Goal: Task Accomplishment & Management: Use online tool/utility

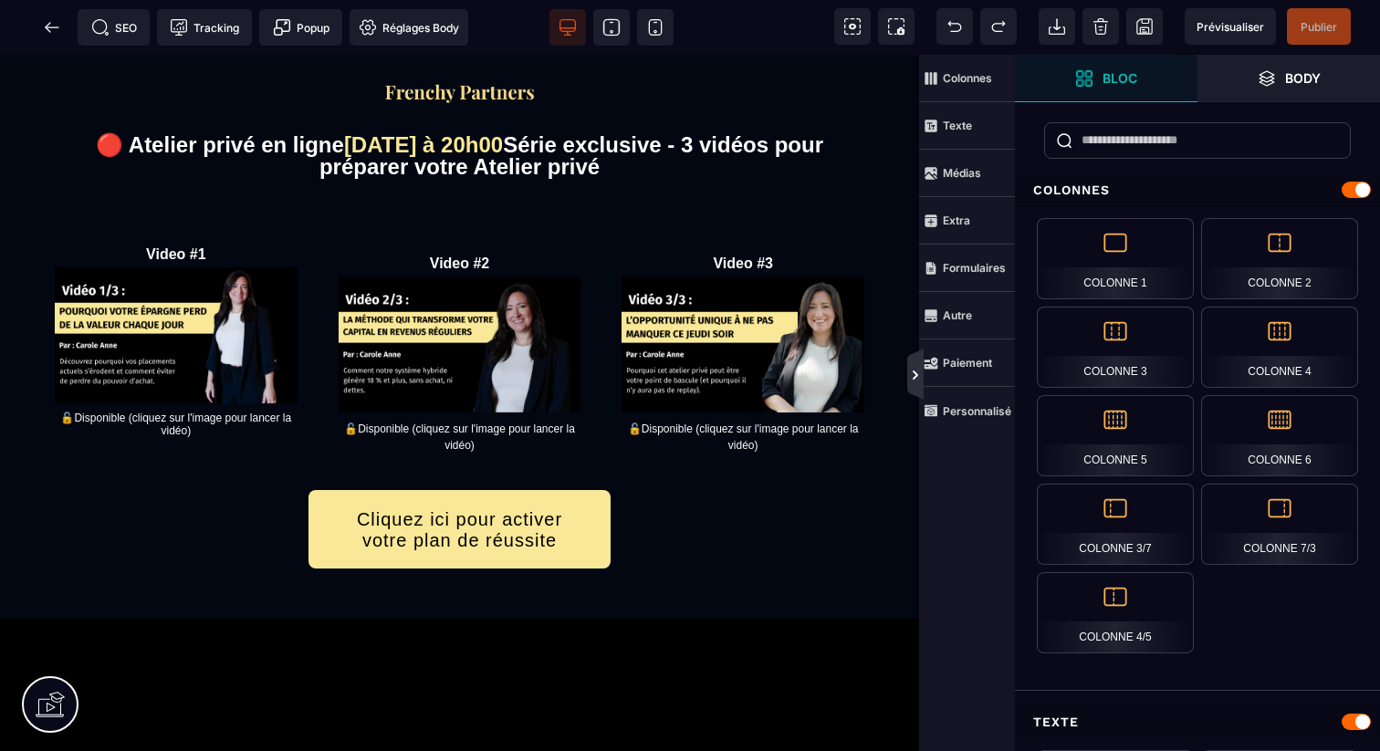
click at [915, 380] on icon at bounding box center [915, 375] width 15 height 15
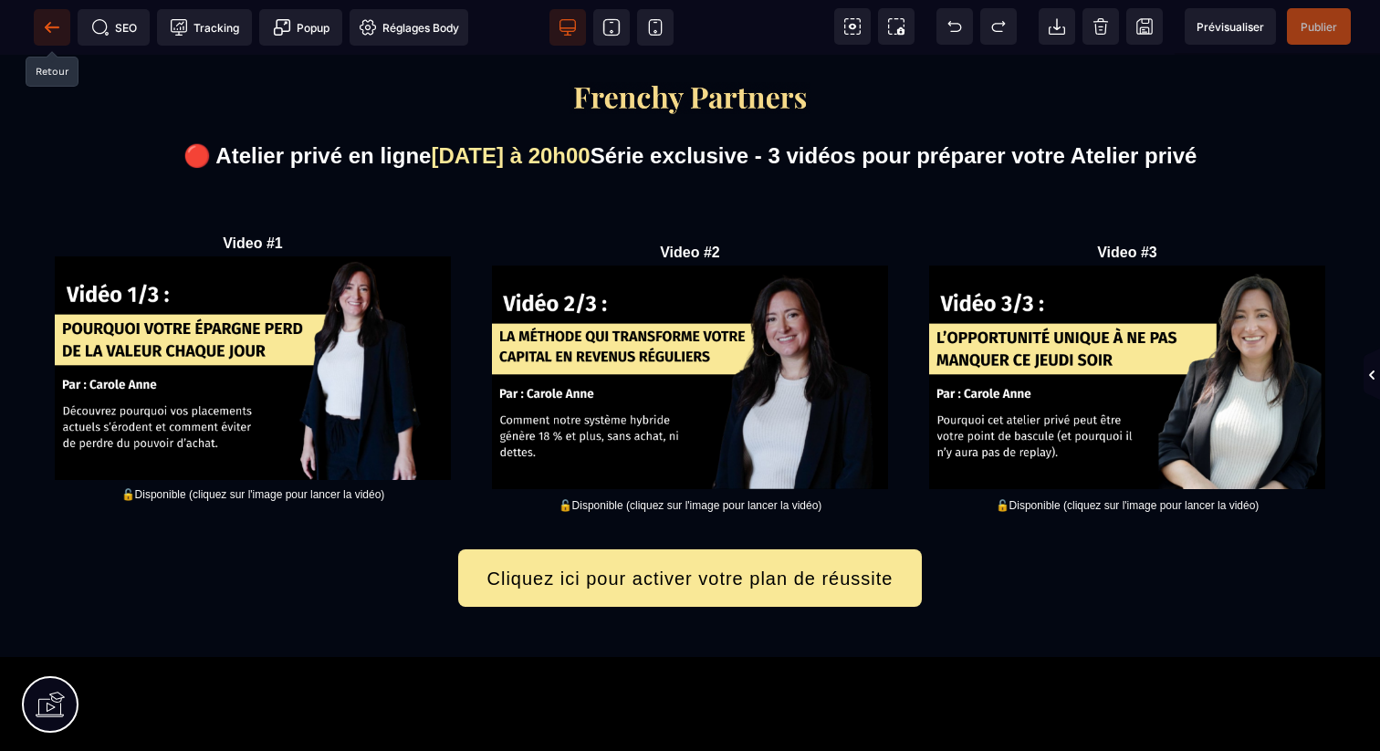
click at [60, 30] on icon at bounding box center [52, 27] width 18 height 18
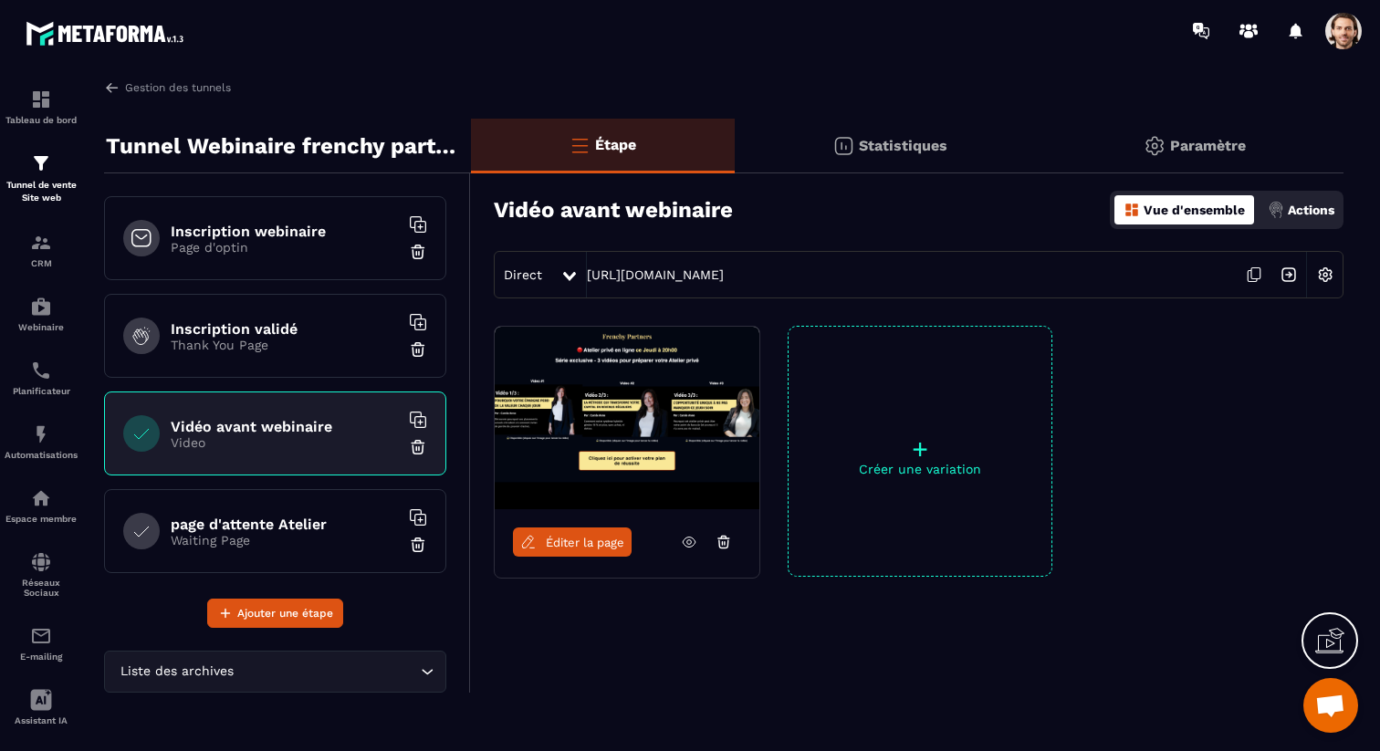
click at [247, 240] on p "Page d'optin" at bounding box center [285, 247] width 228 height 15
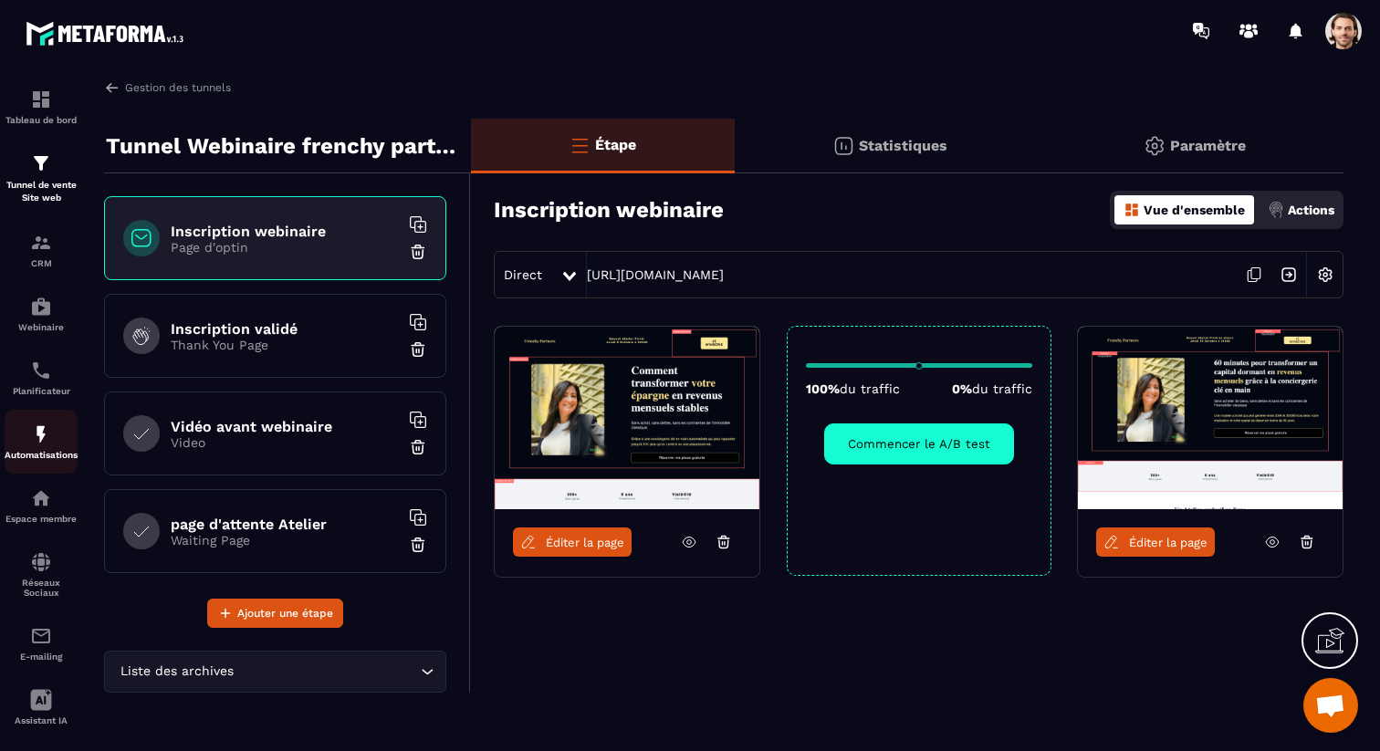
click at [47, 454] on p "Automatisations" at bounding box center [41, 455] width 73 height 10
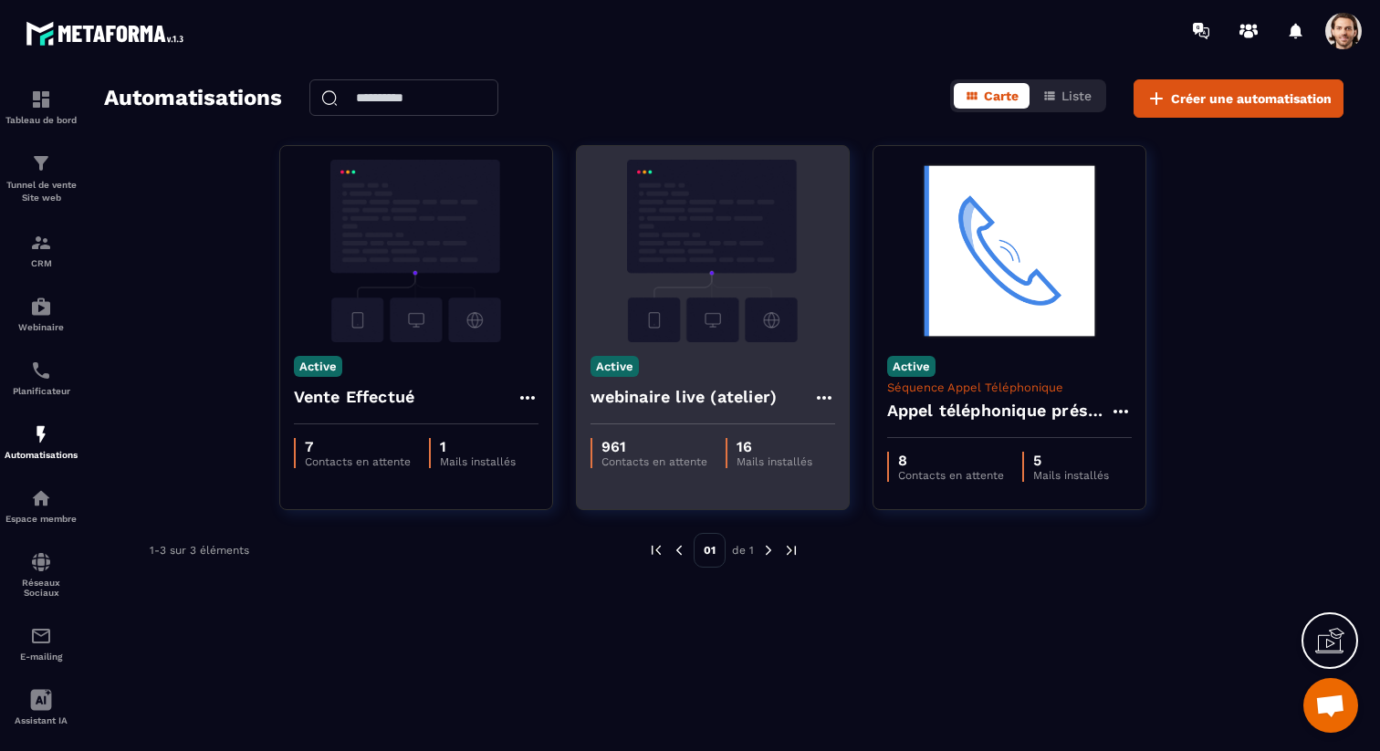
click at [667, 402] on h4 "webinaire live (atelier)" at bounding box center [684, 397] width 187 height 26
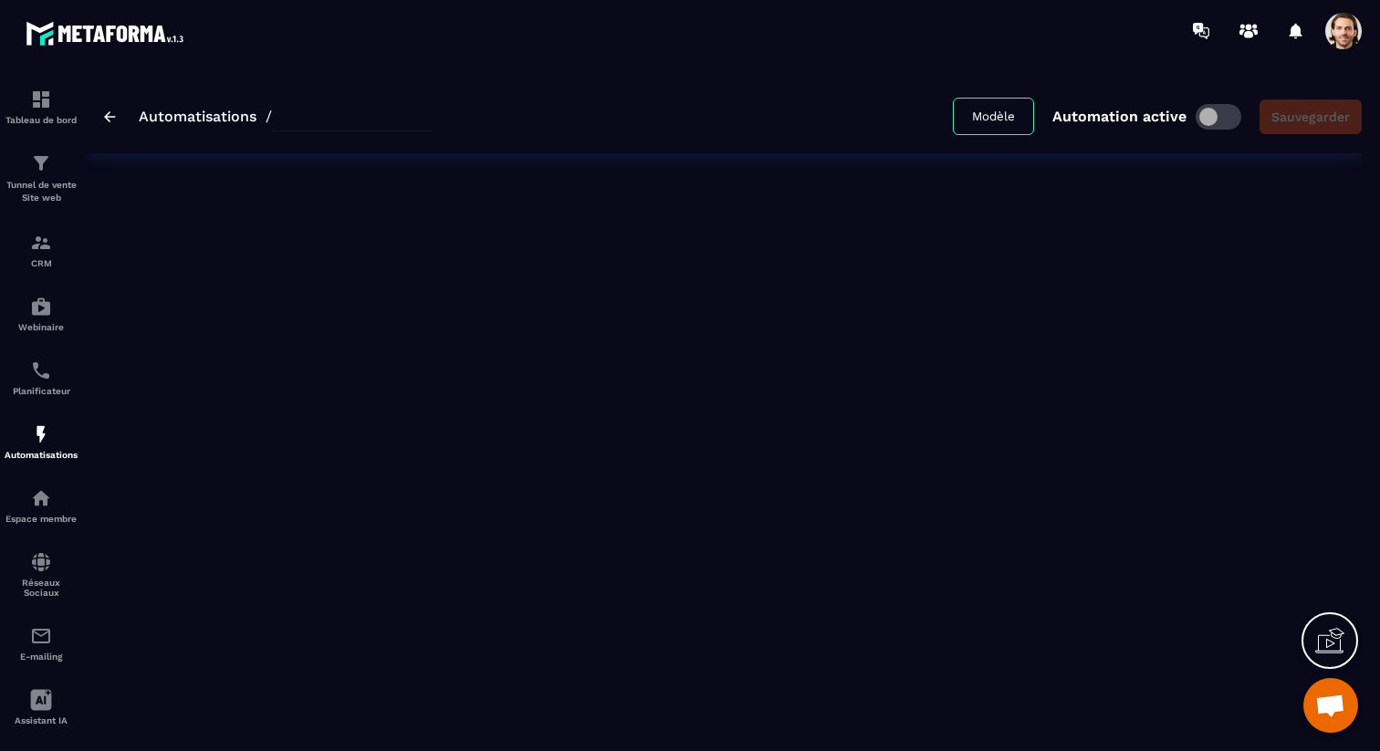
type input "**********"
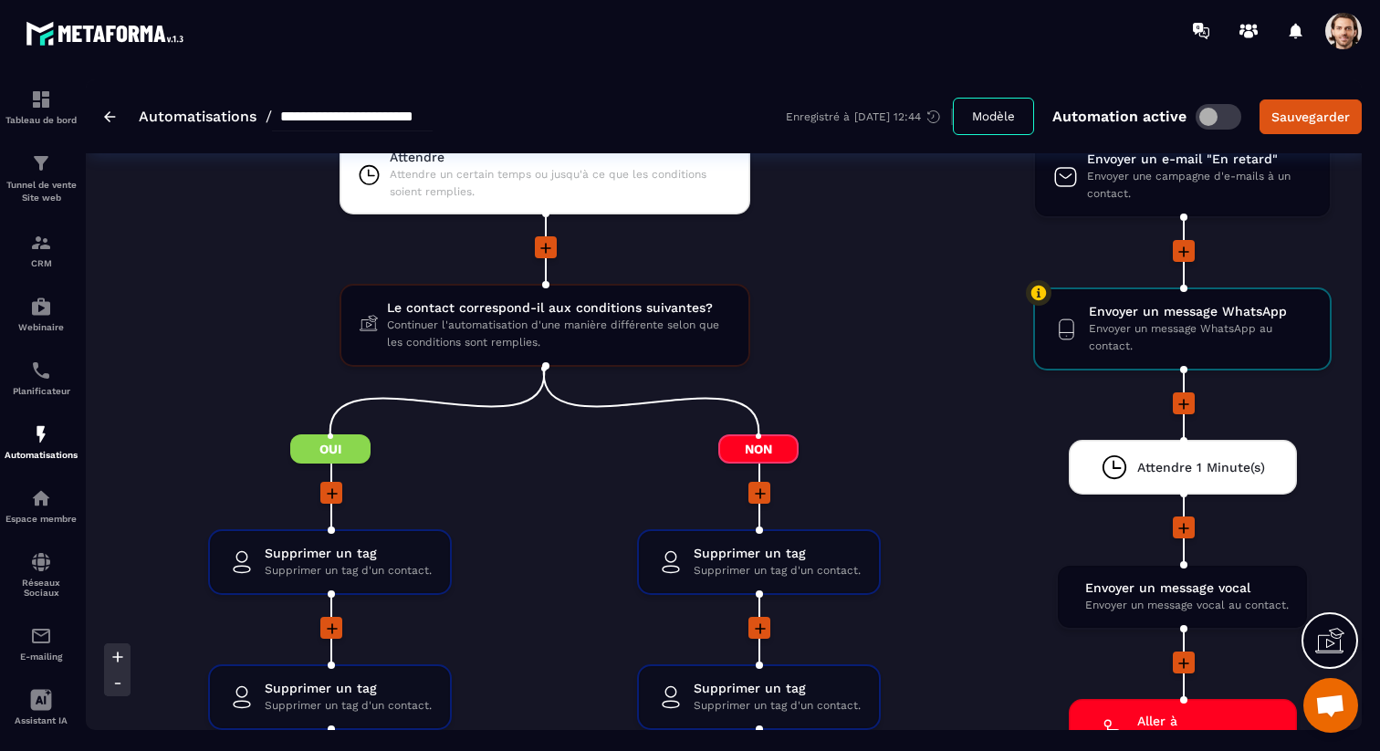
scroll to position [2905, 0]
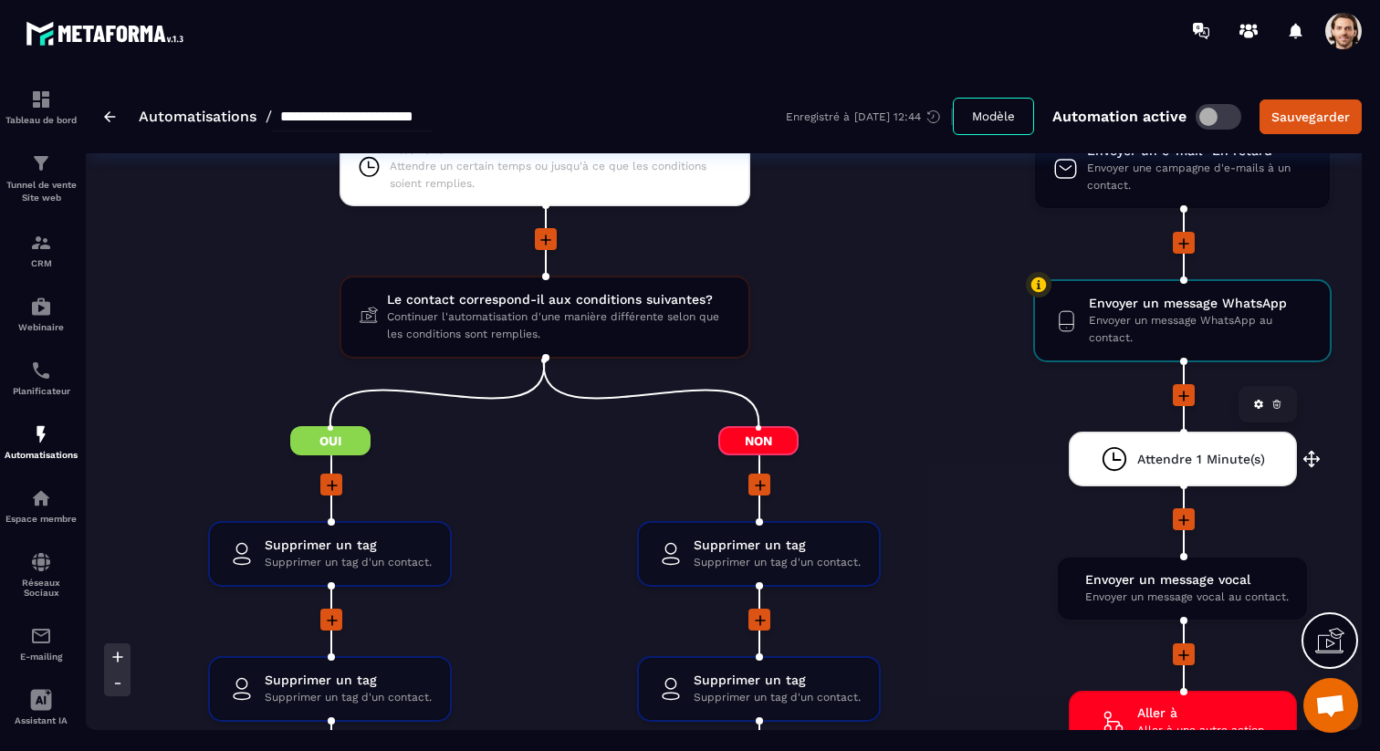
click at [1172, 465] on span "Attendre 1 Minute(s)" at bounding box center [1201, 459] width 128 height 17
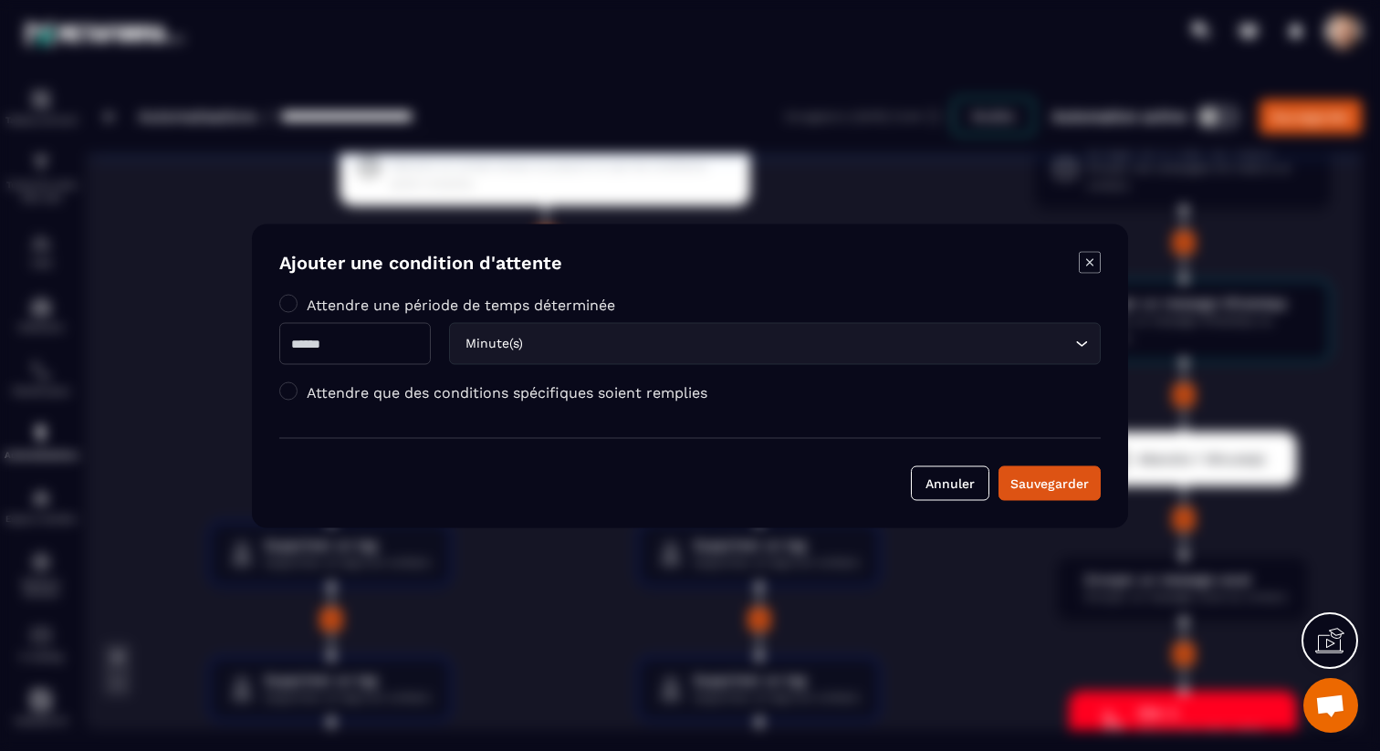
click at [401, 335] on input "*" at bounding box center [355, 343] width 152 height 42
type input "*"
click at [1092, 256] on icon "Modal window" at bounding box center [1090, 262] width 22 height 22
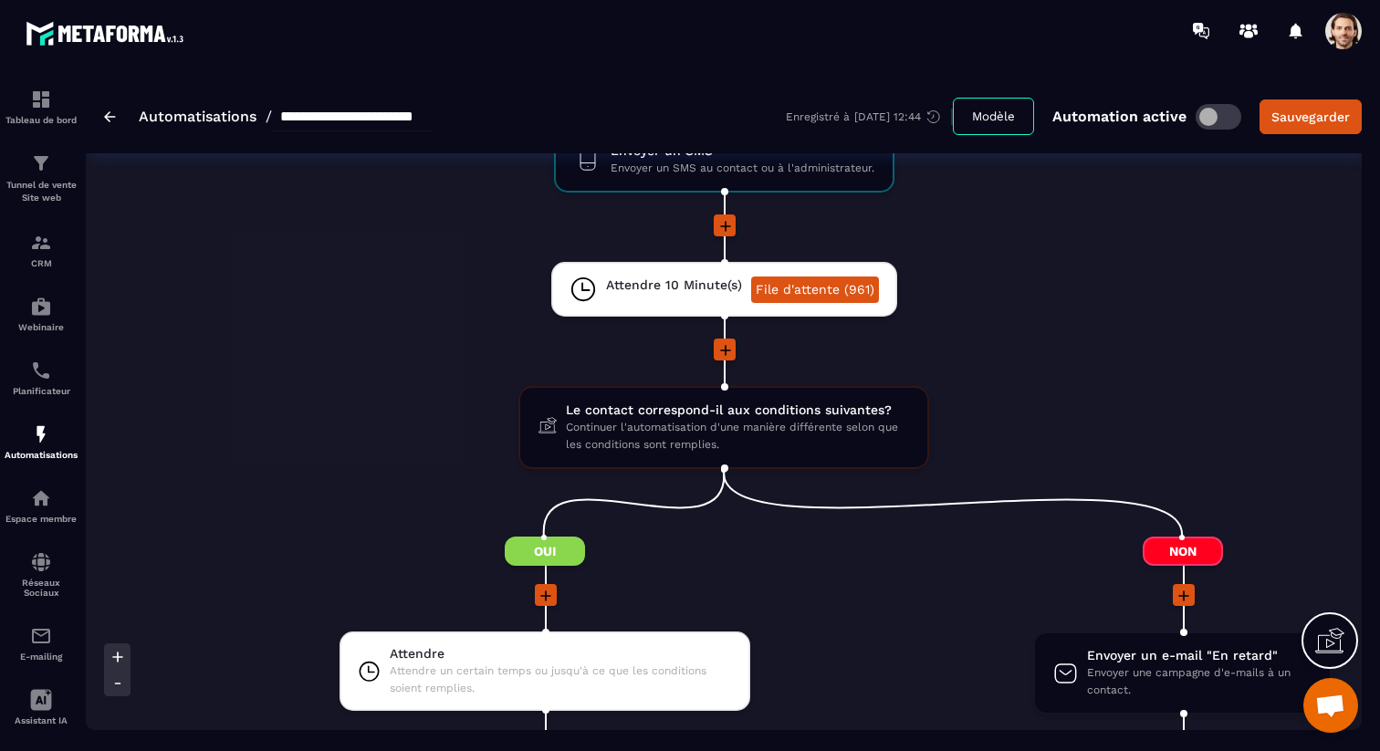
scroll to position [2349, 0]
